Goal: Check status: Check status

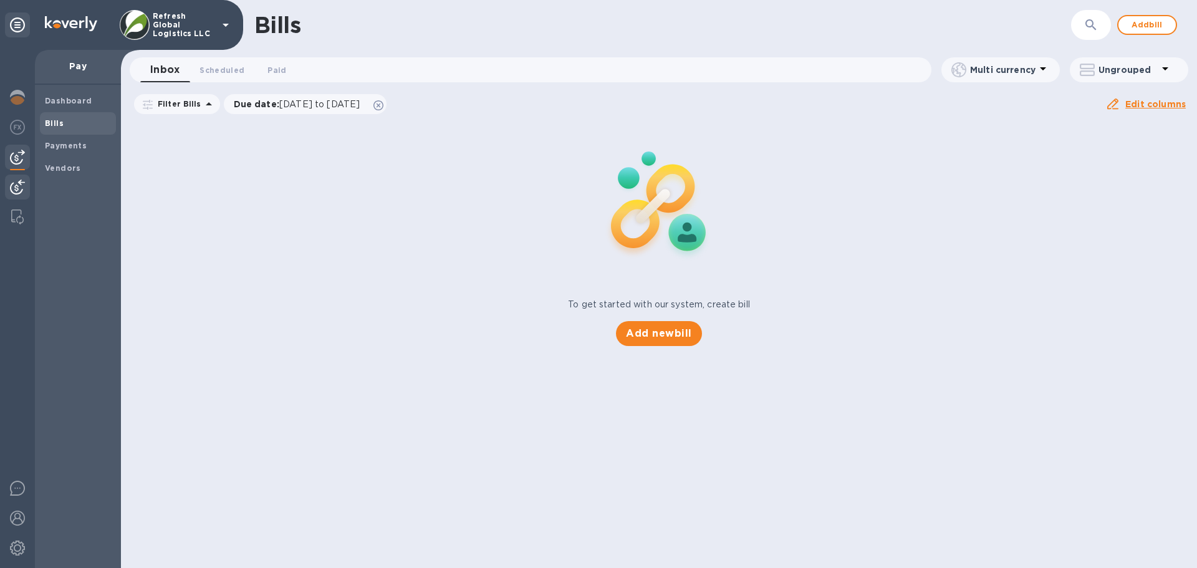
click at [18, 187] on img at bounding box center [17, 187] width 15 height 15
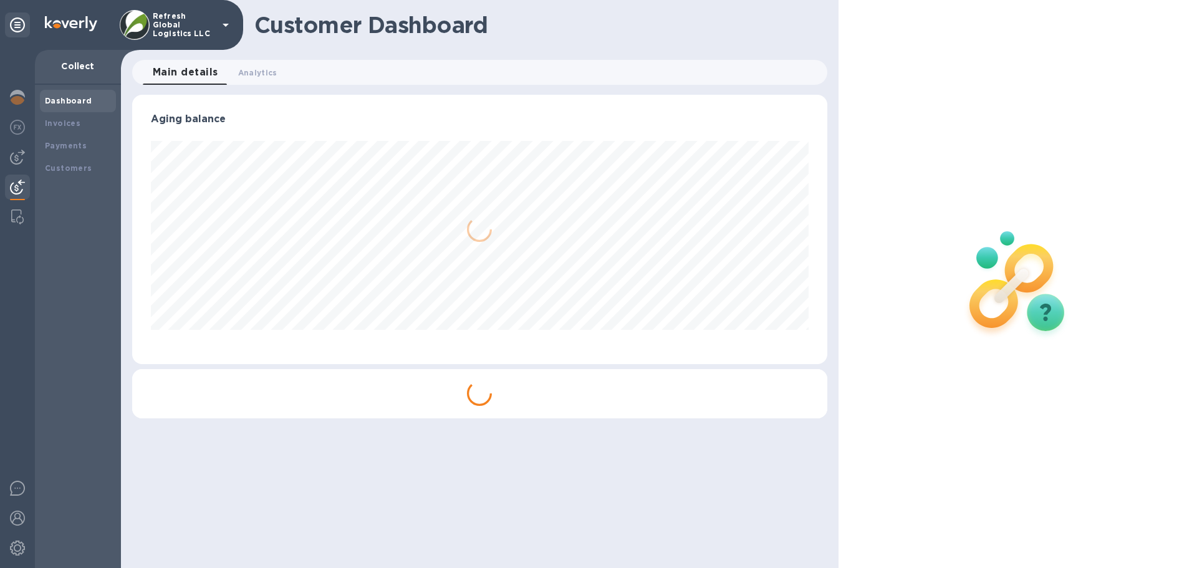
scroll to position [269, 695]
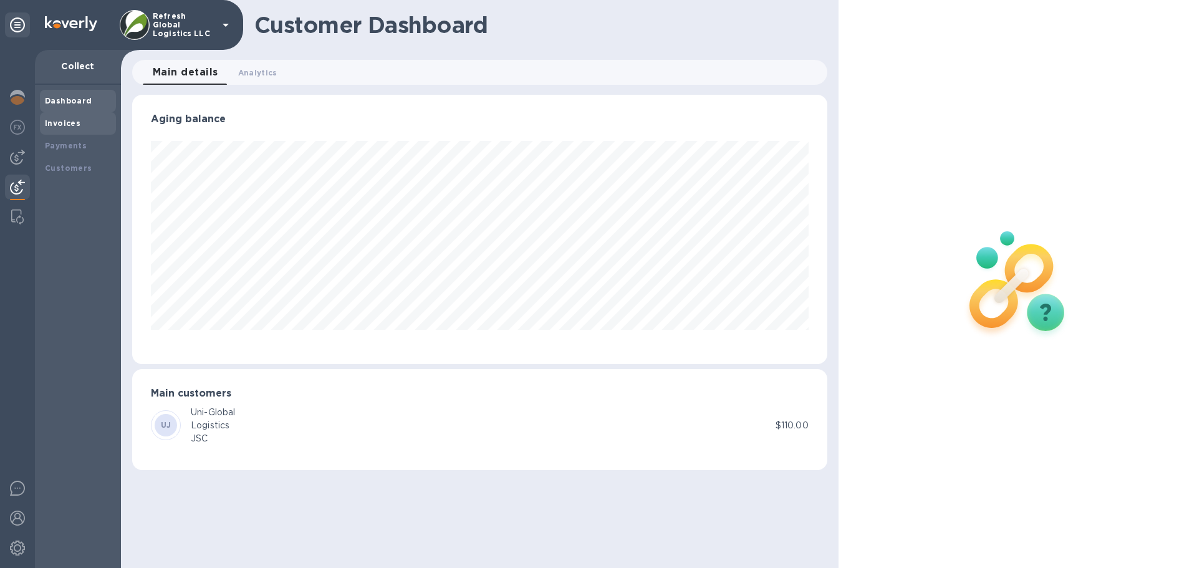
click at [64, 127] on b "Invoices" at bounding box center [63, 122] width 36 height 9
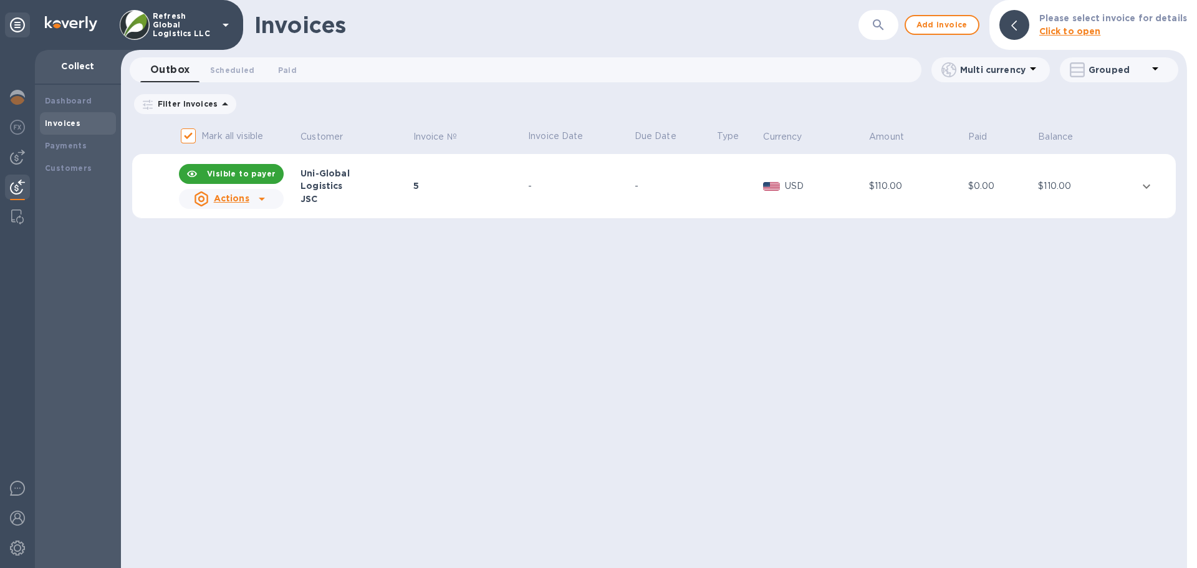
click at [1149, 186] on icon "expand row" at bounding box center [1146, 186] width 7 height 4
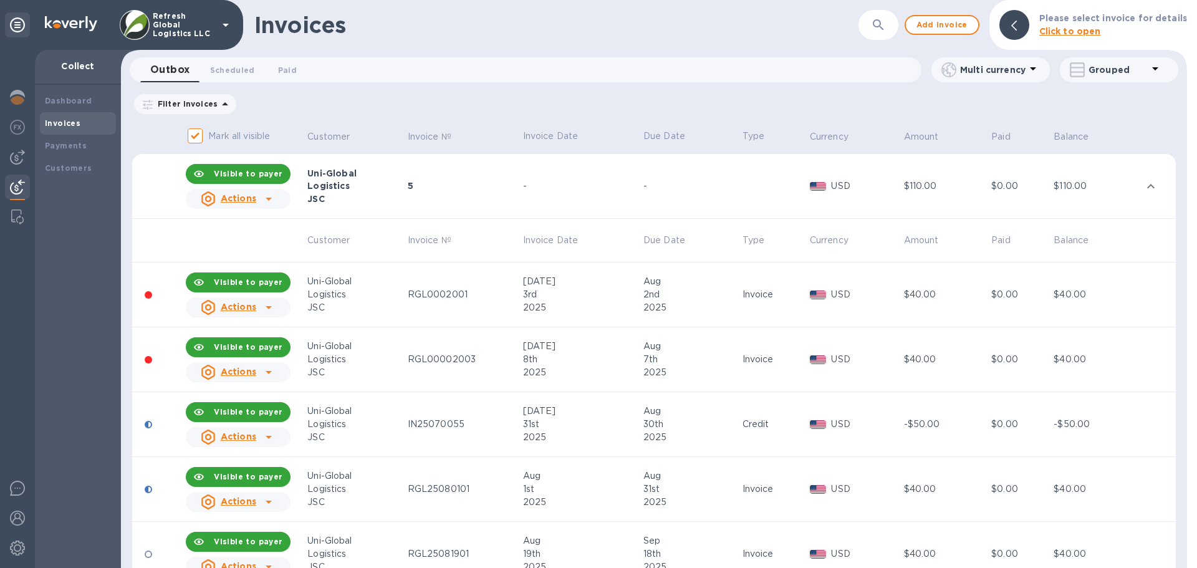
click at [433, 360] on div "RGL00002003" at bounding box center [464, 359] width 112 height 13
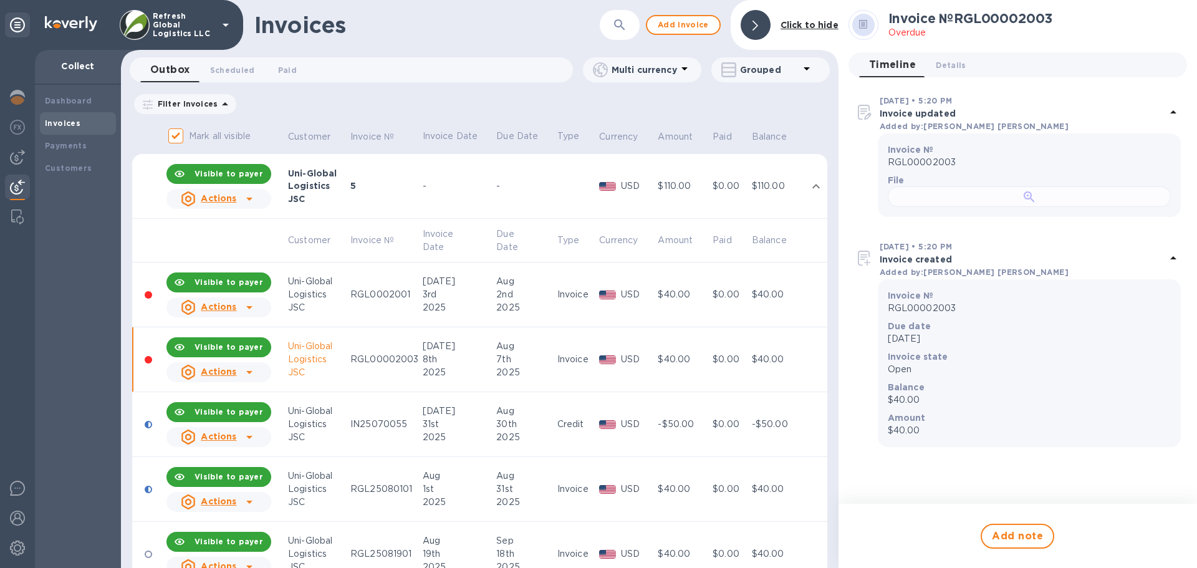
click at [984, 207] on div at bounding box center [1029, 196] width 283 height 21
